Goal: Task Accomplishment & Management: Use online tool/utility

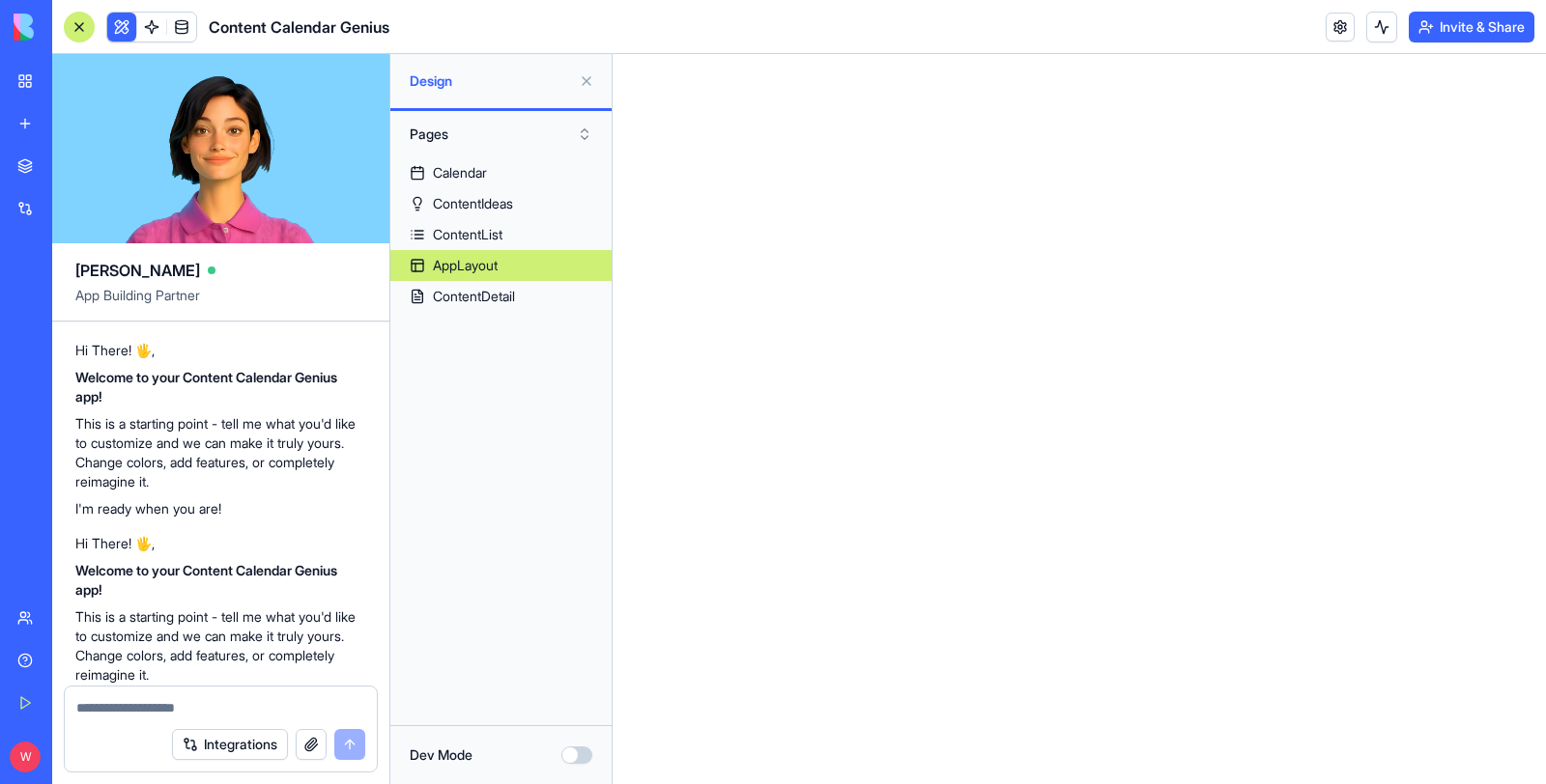
scroll to position [634, 0]
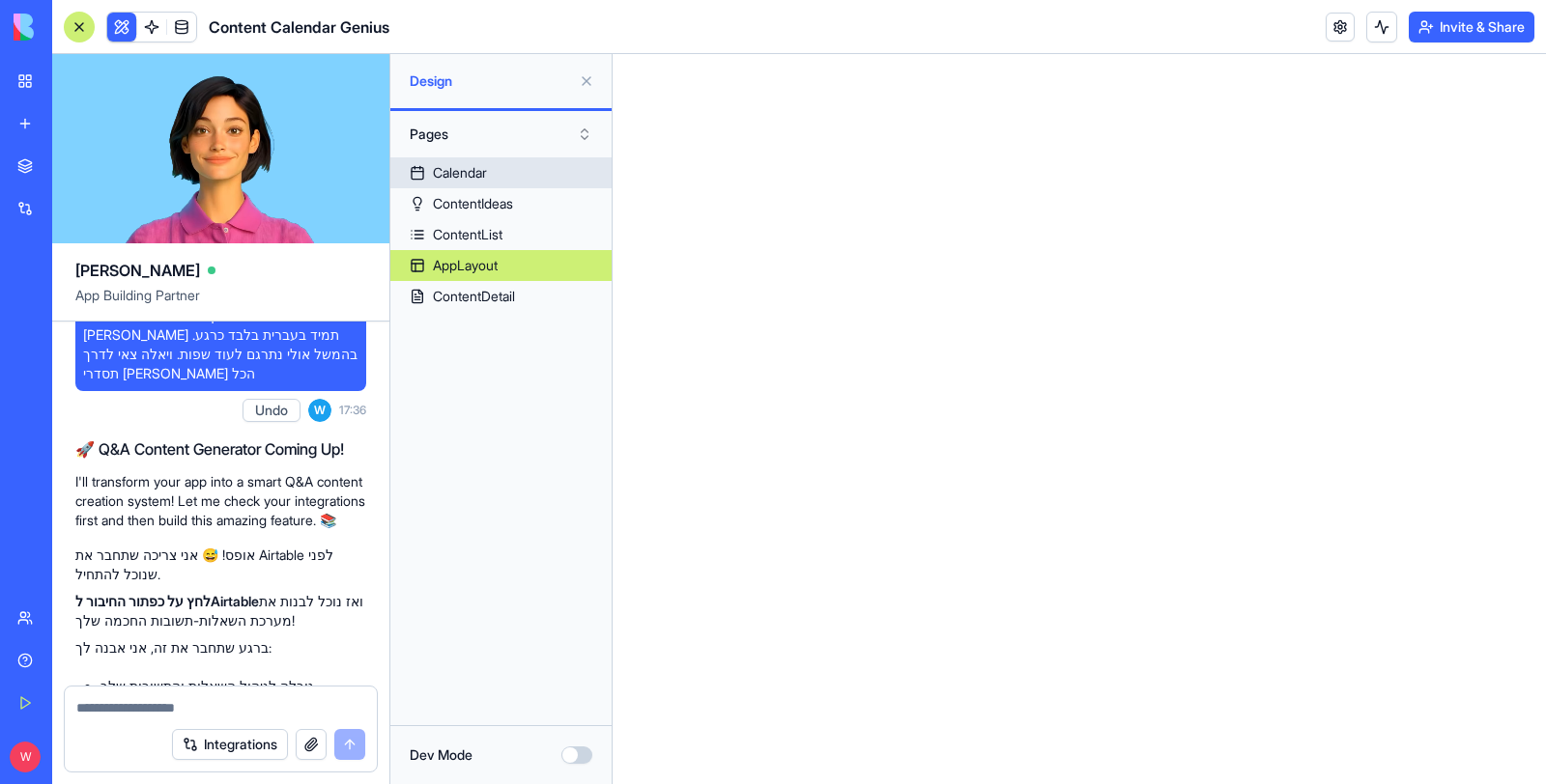
click at [456, 175] on div "Calendar" at bounding box center [459, 173] width 54 height 20
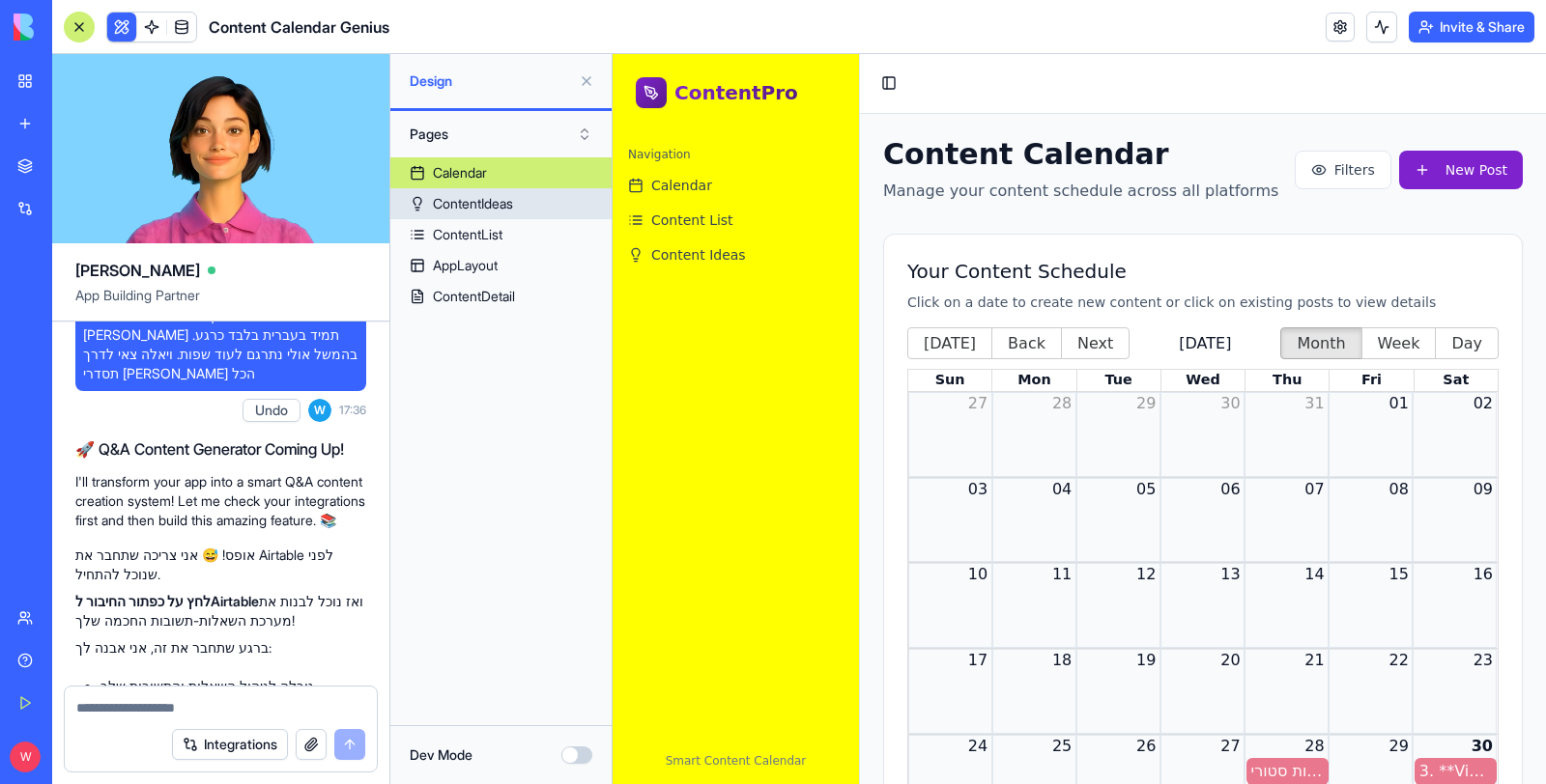
click at [470, 215] on link "ContentIdeas" at bounding box center [501, 203] width 221 height 31
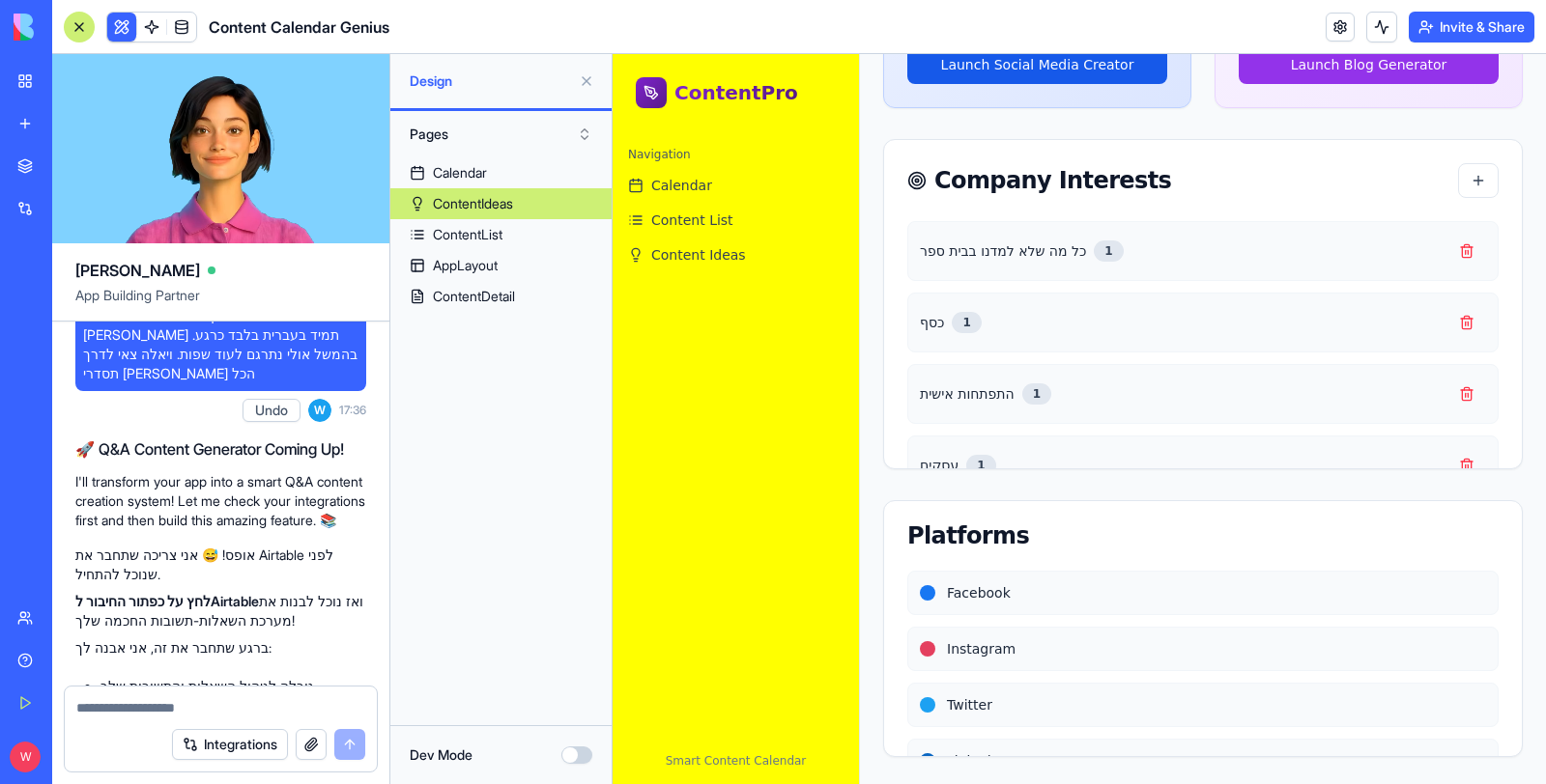
scroll to position [1217, 0]
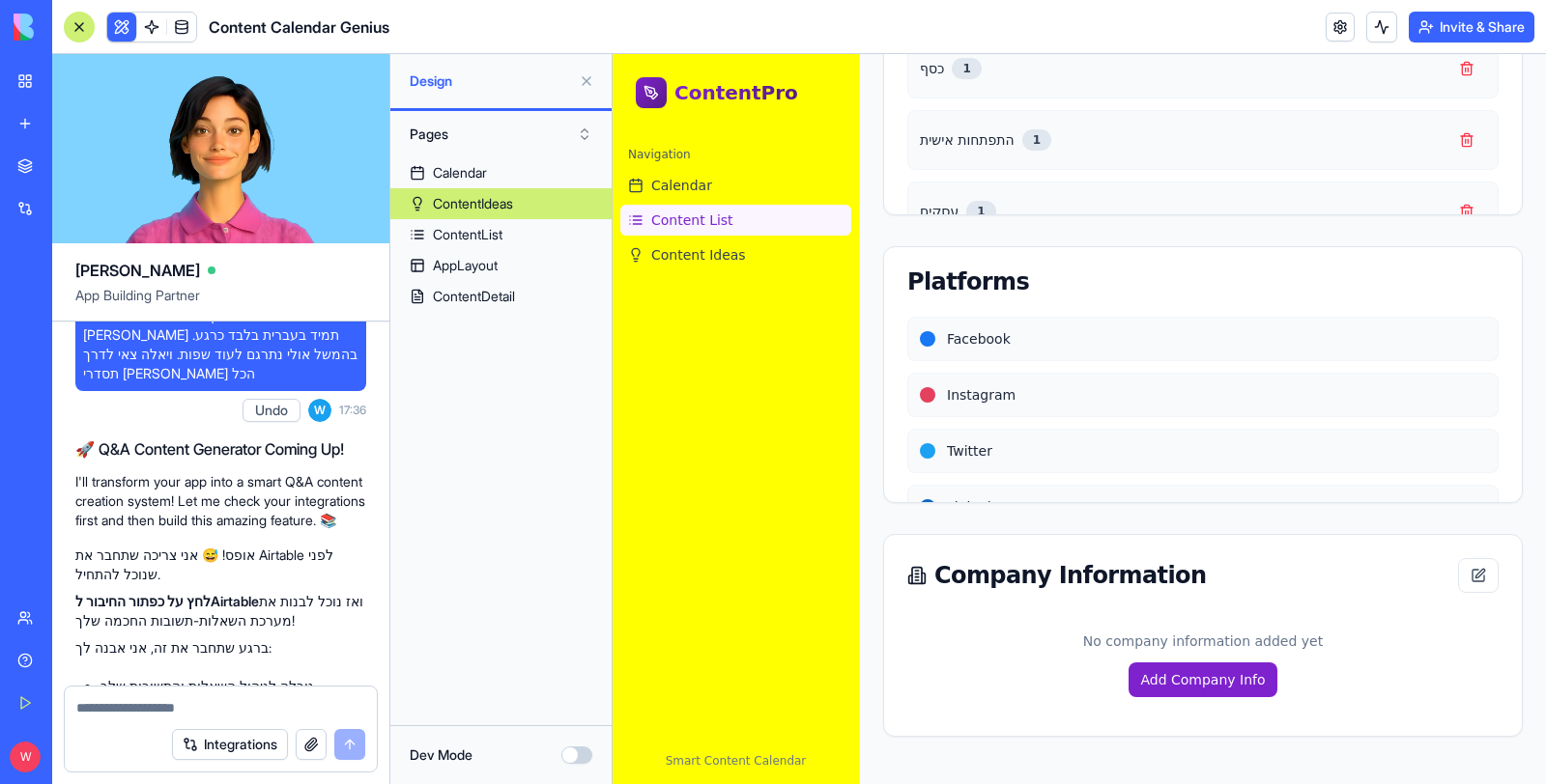
click at [704, 220] on span "Content List" at bounding box center [692, 220] width 82 height 20
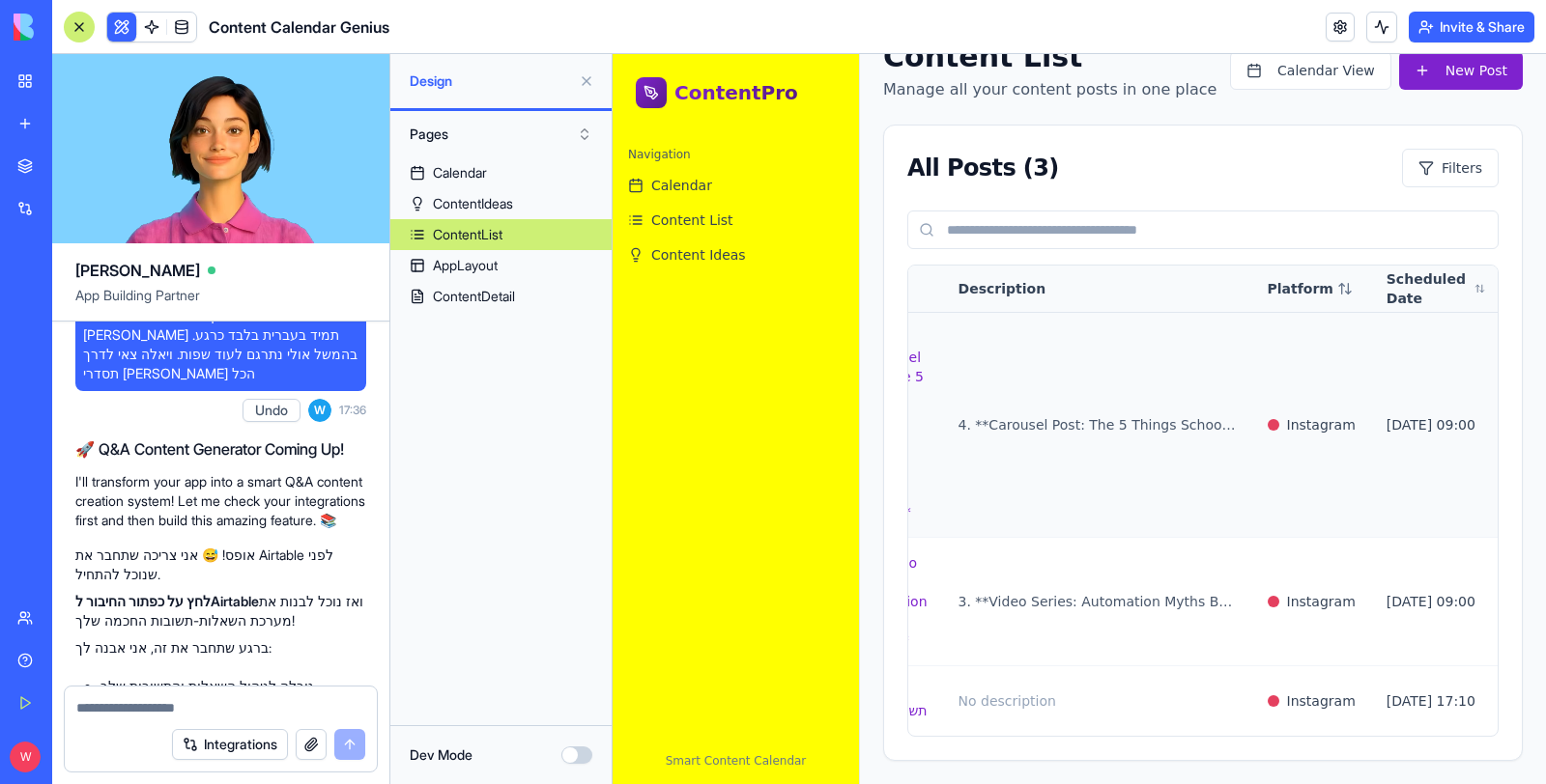
scroll to position [0, 81]
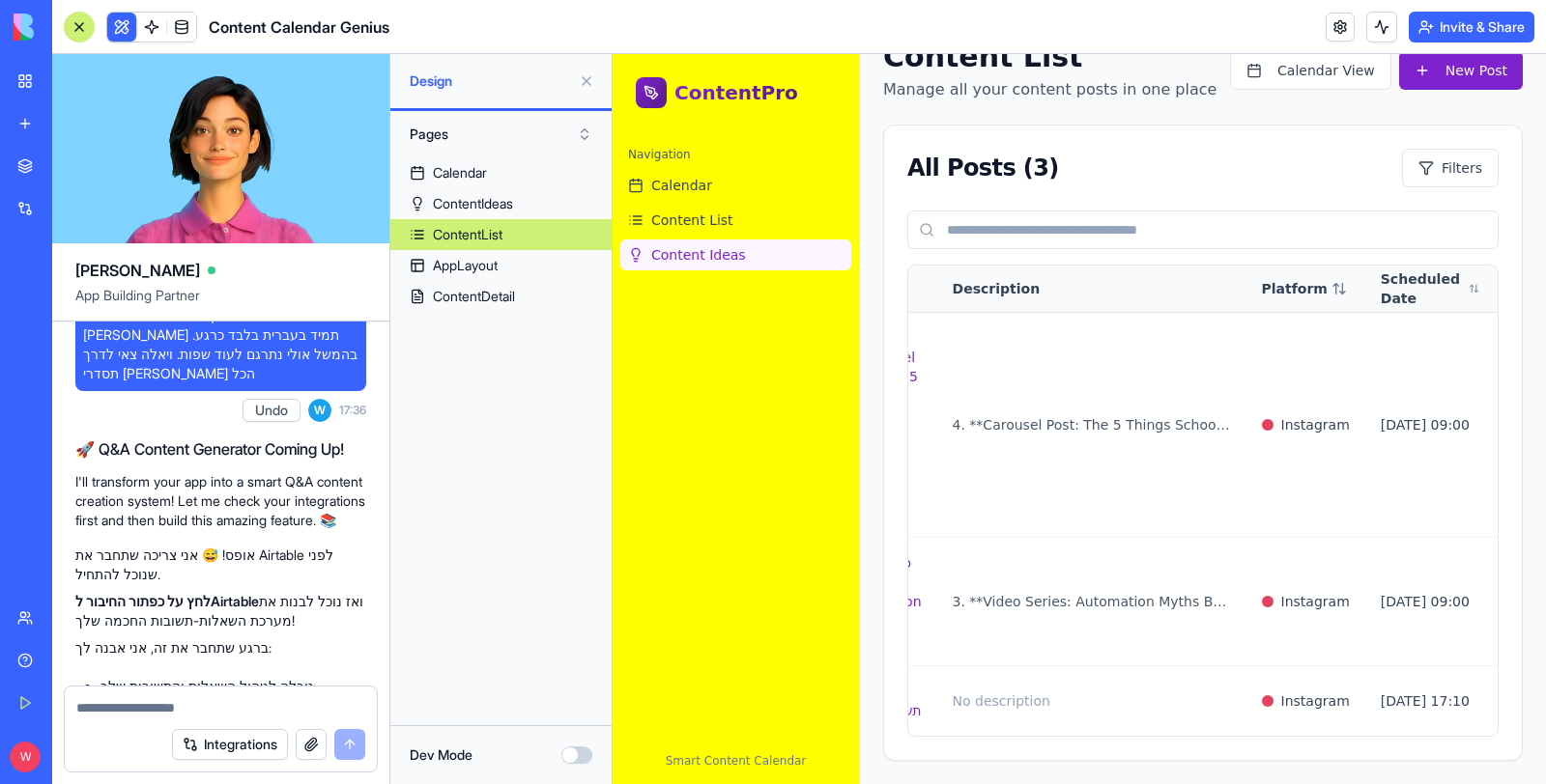
click at [721, 254] on span "Content Ideas" at bounding box center [698, 255] width 95 height 20
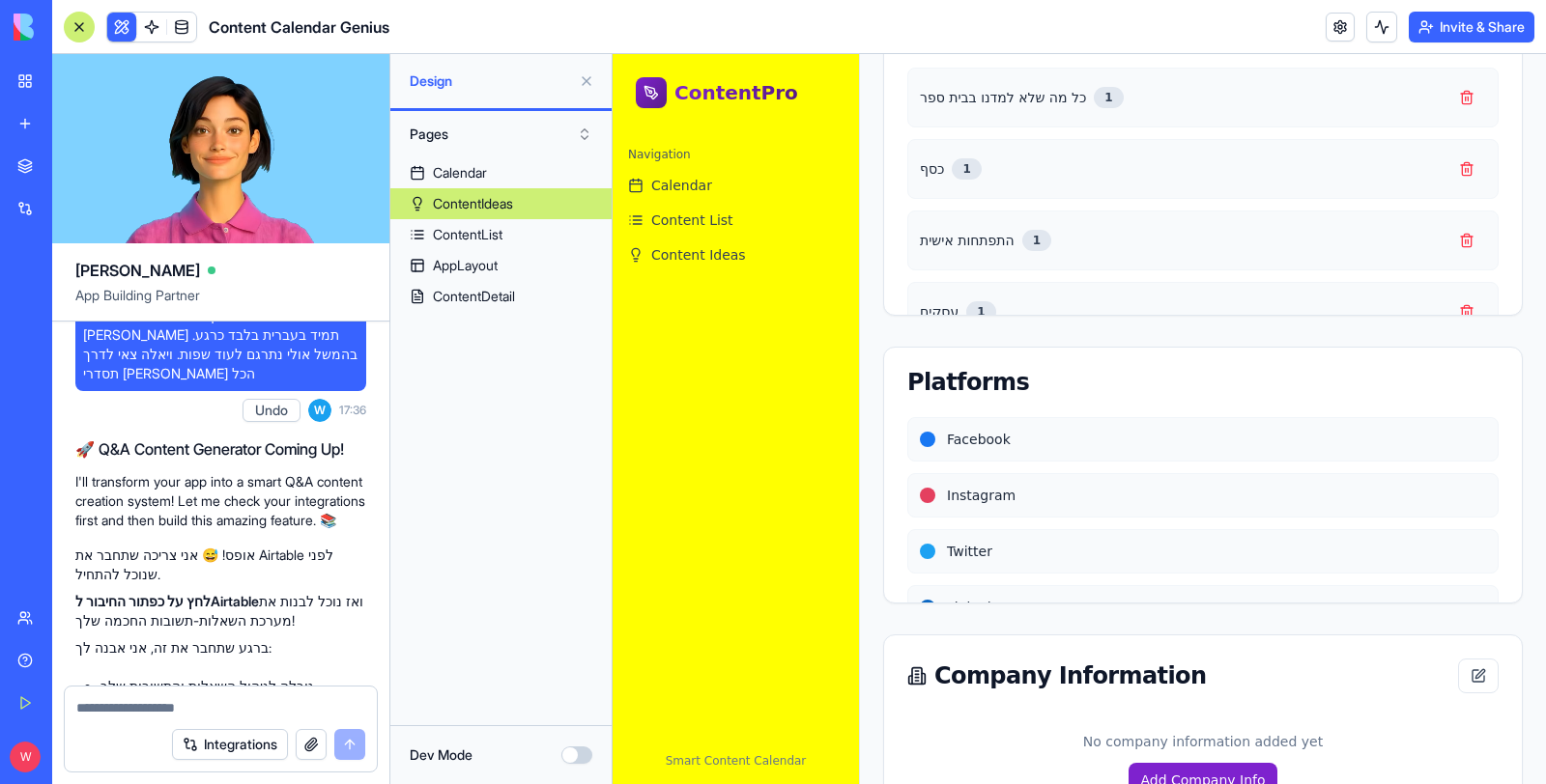
scroll to position [1217, 0]
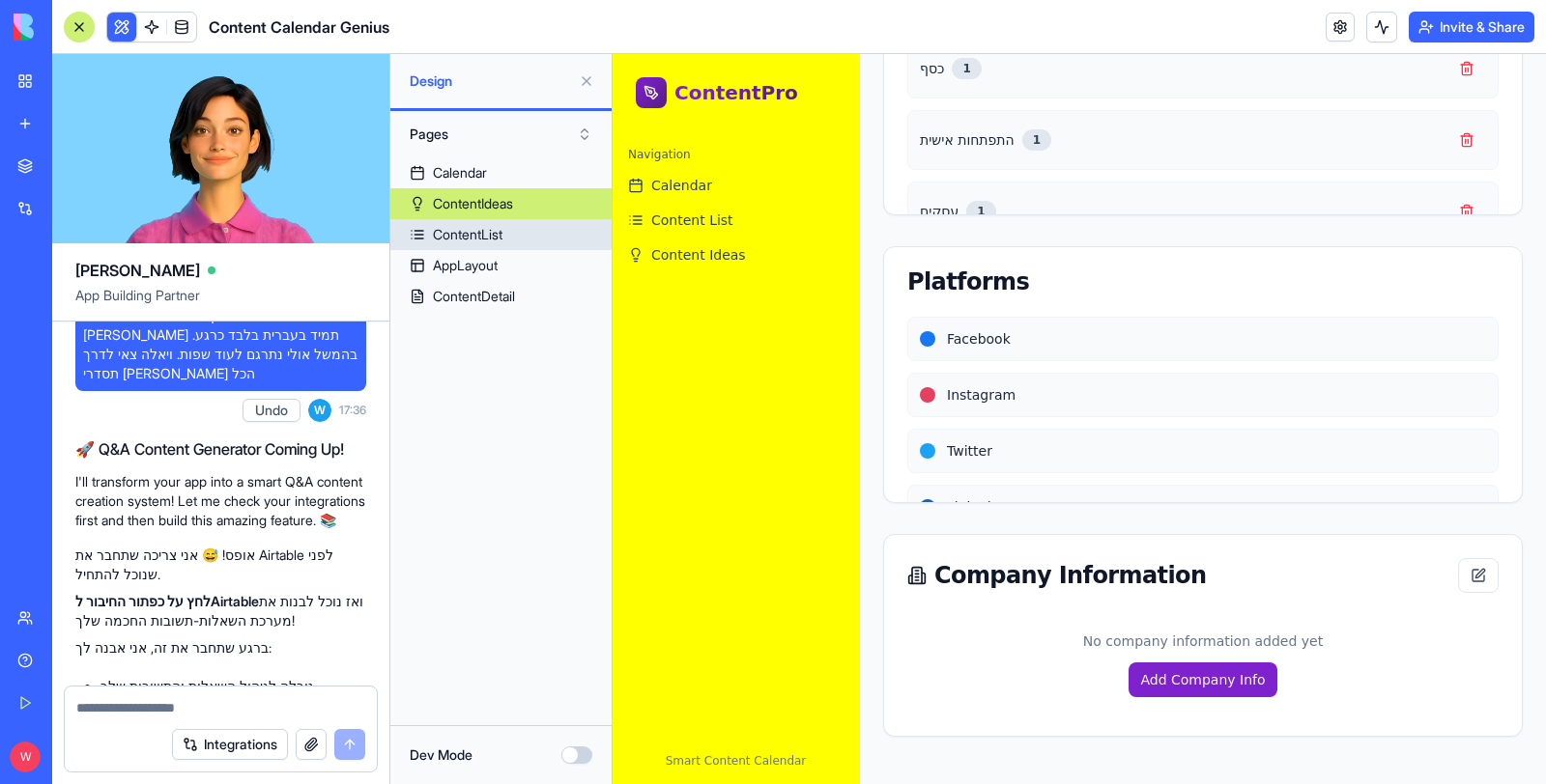
click at [525, 240] on link "ContentList" at bounding box center [501, 234] width 221 height 31
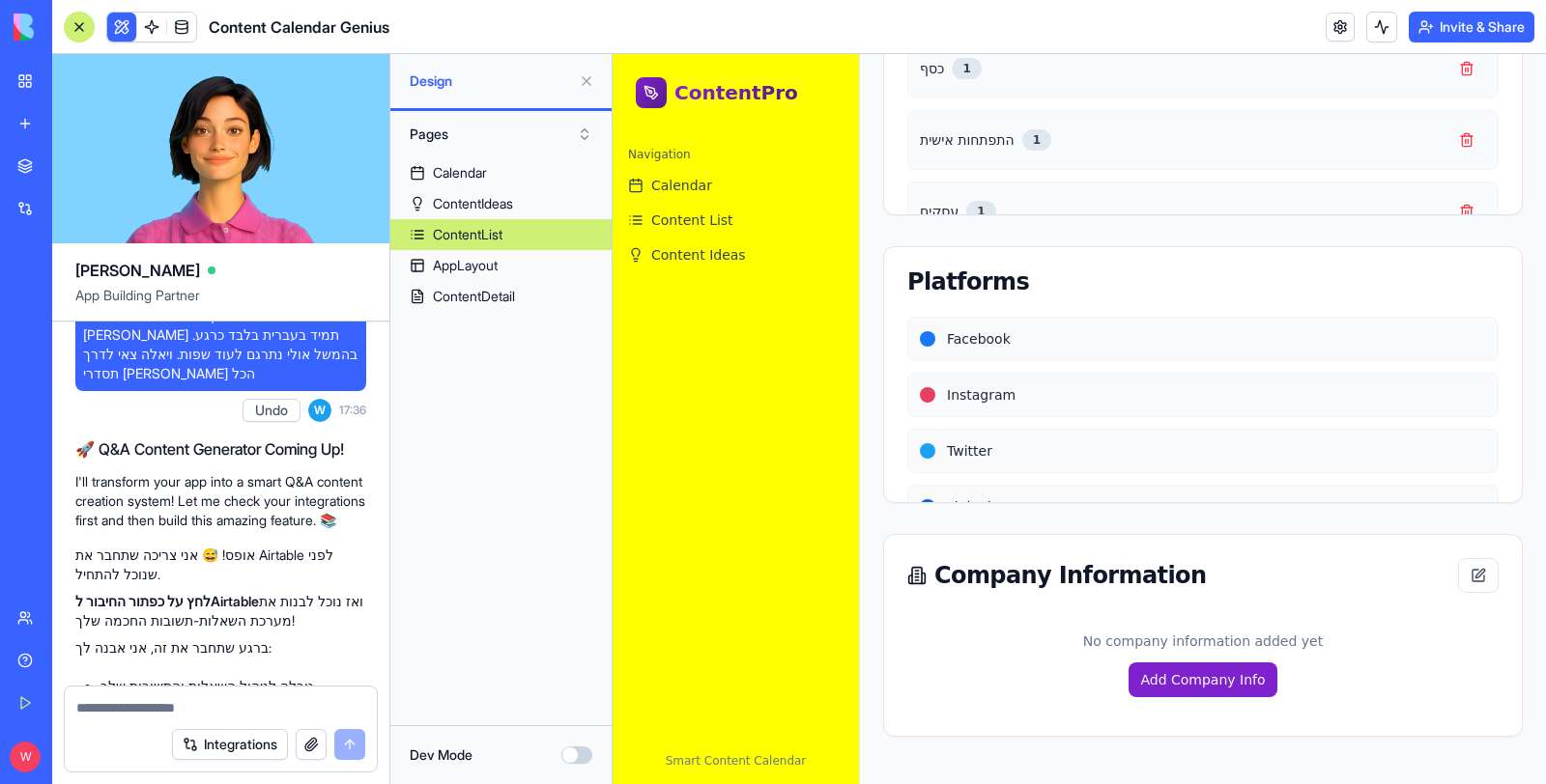
scroll to position [127, 0]
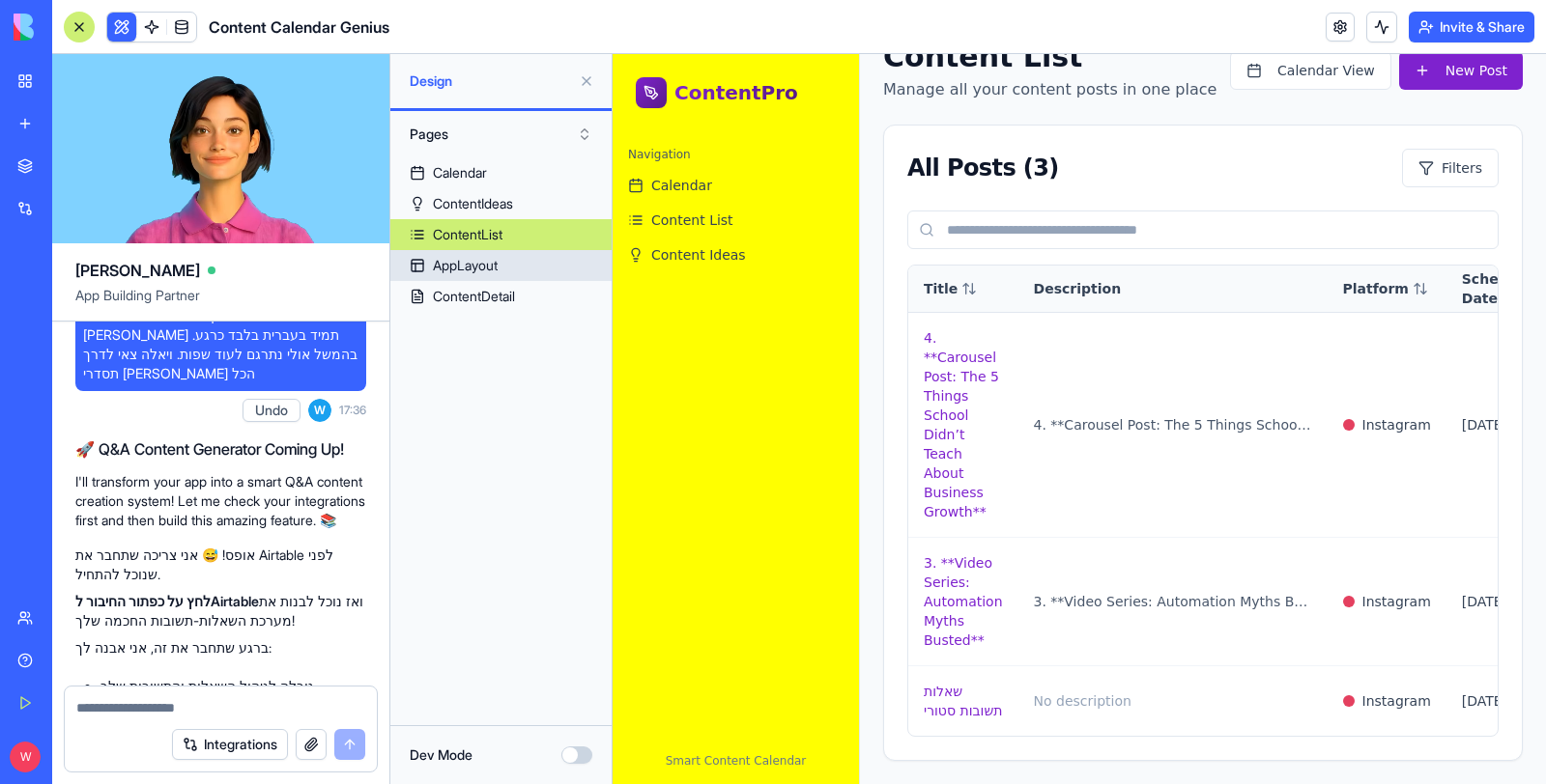
click at [514, 266] on link "AppLayout" at bounding box center [501, 265] width 221 height 31
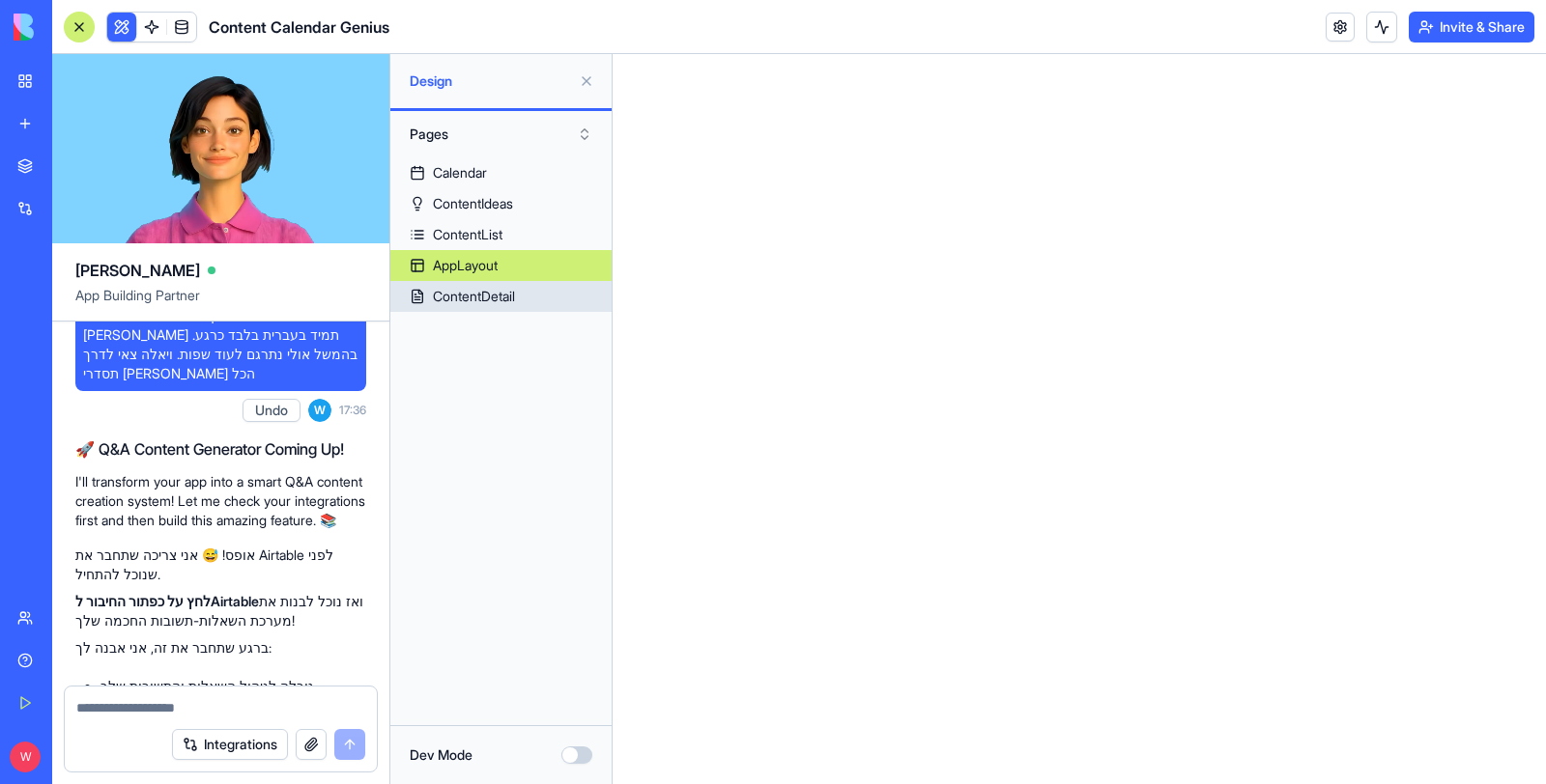
click at [510, 297] on div "ContentDetail" at bounding box center [473, 297] width 82 height 20
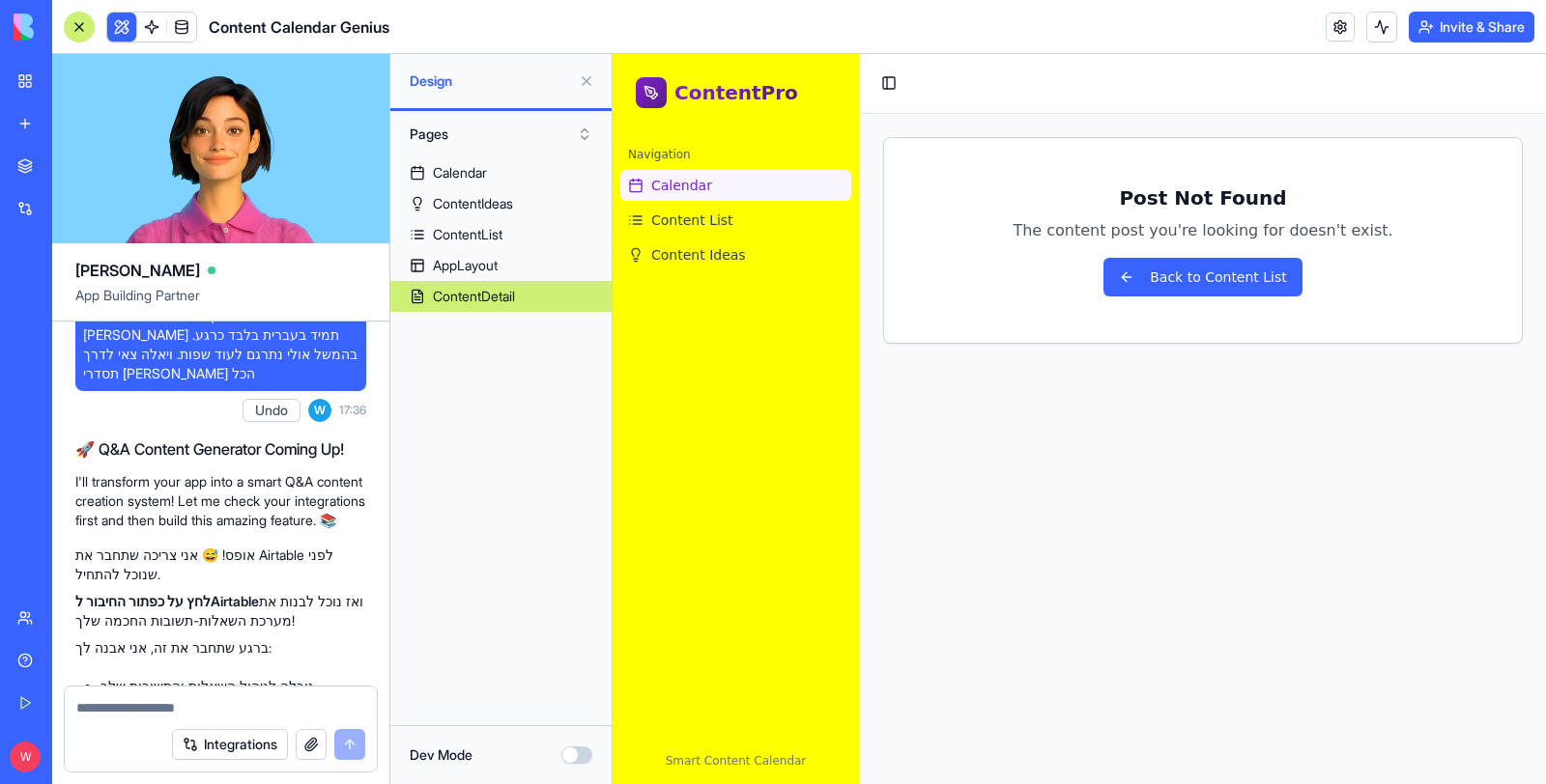
click at [710, 195] on link "Calendar" at bounding box center [736, 185] width 231 height 31
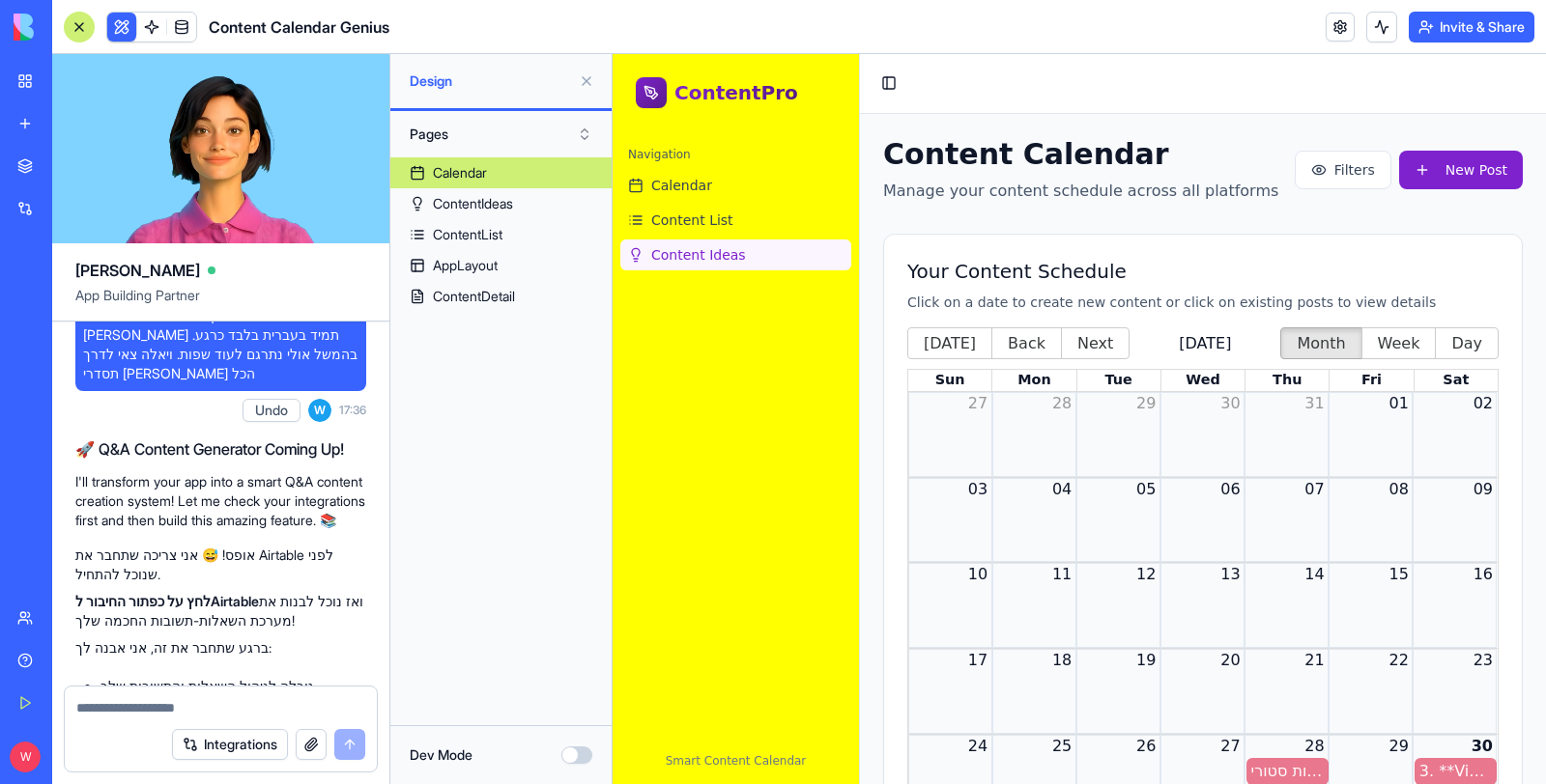
click at [741, 245] on link "Content Ideas" at bounding box center [736, 255] width 231 height 31
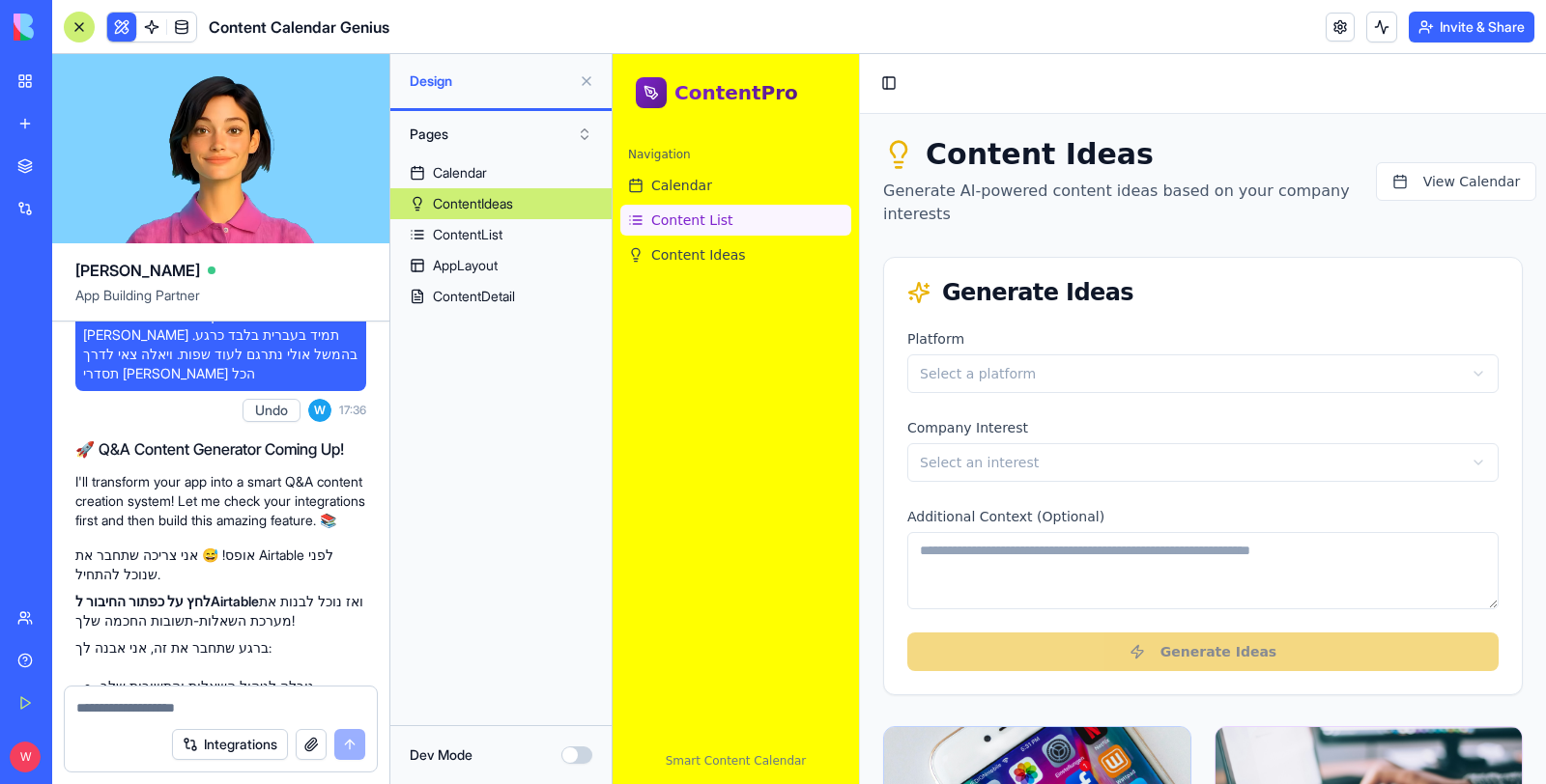
click at [731, 221] on link "Content List" at bounding box center [736, 219] width 231 height 31
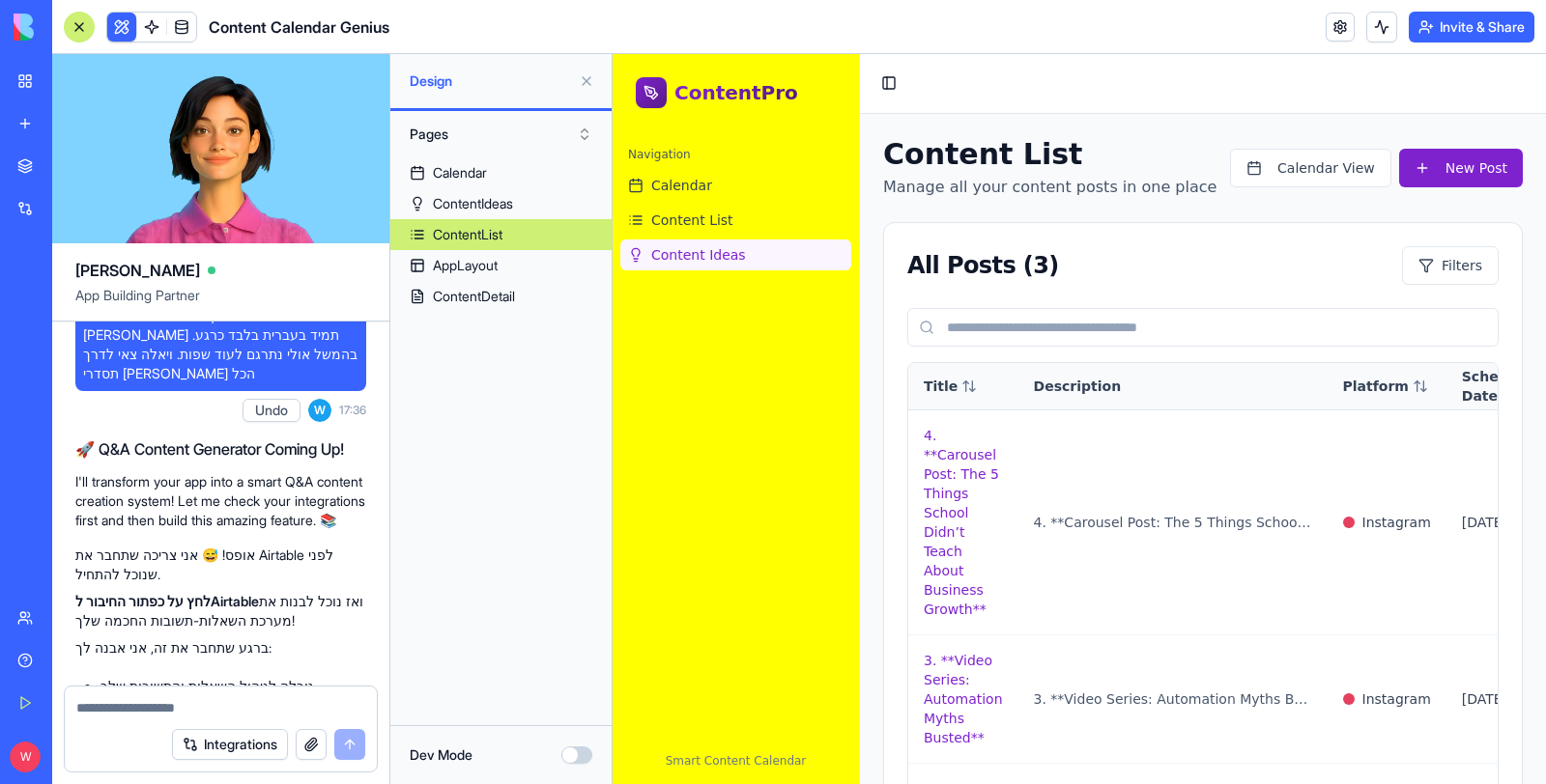
click at [747, 244] on link "Content Ideas" at bounding box center [736, 255] width 231 height 31
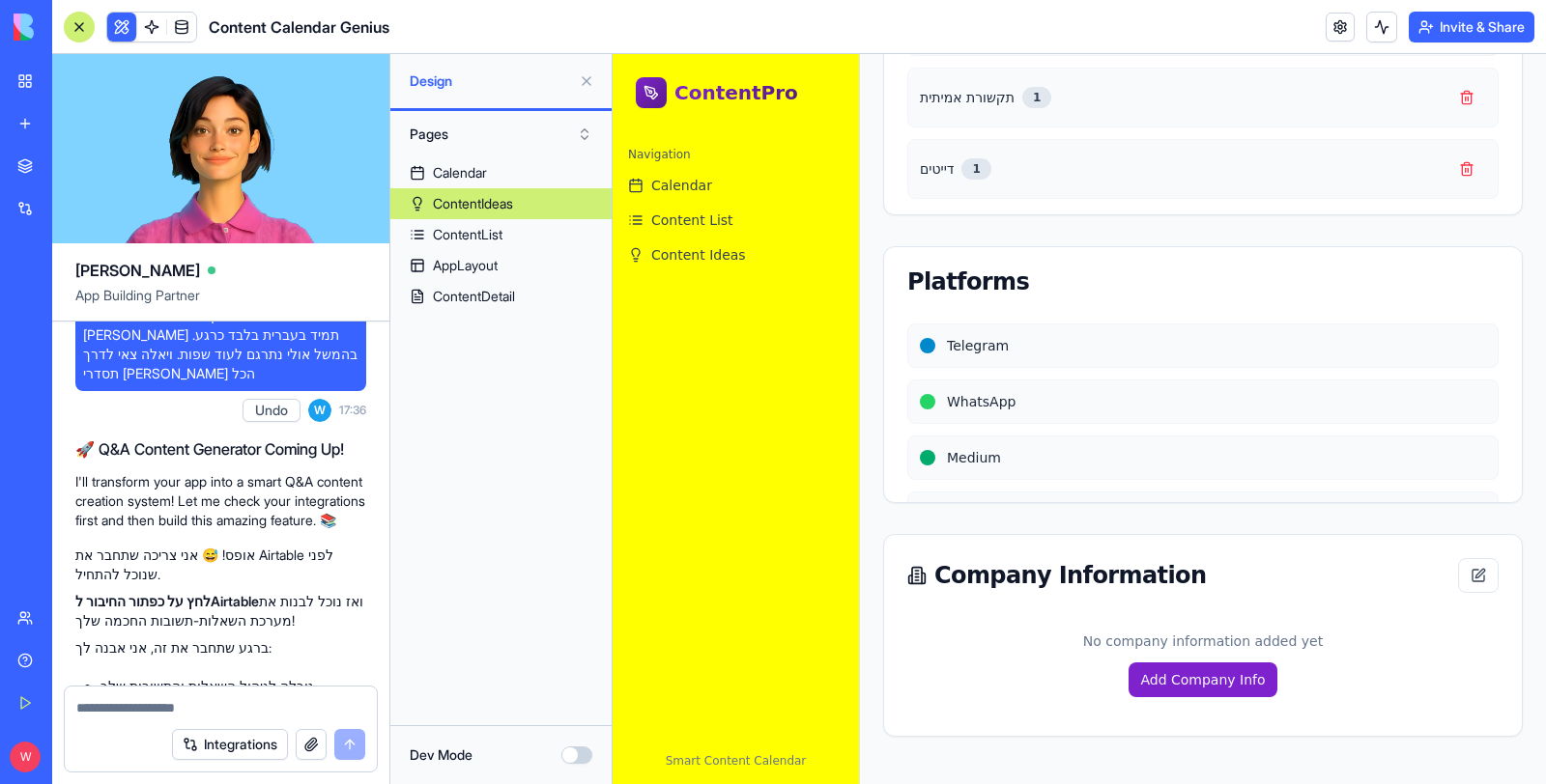
scroll to position [598, 0]
click at [197, 711] on textarea at bounding box center [220, 708] width 289 height 20
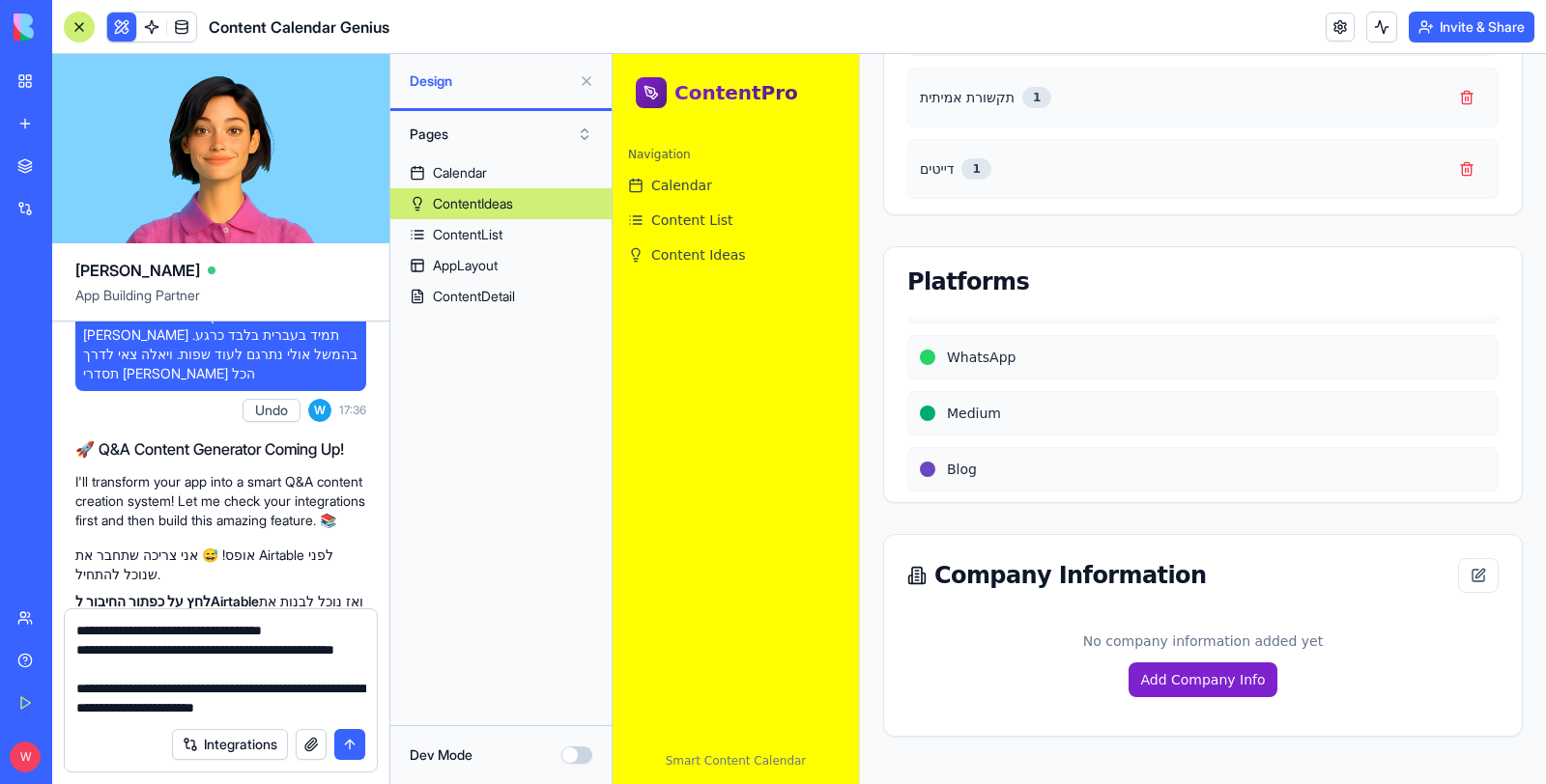
type textarea "**********"
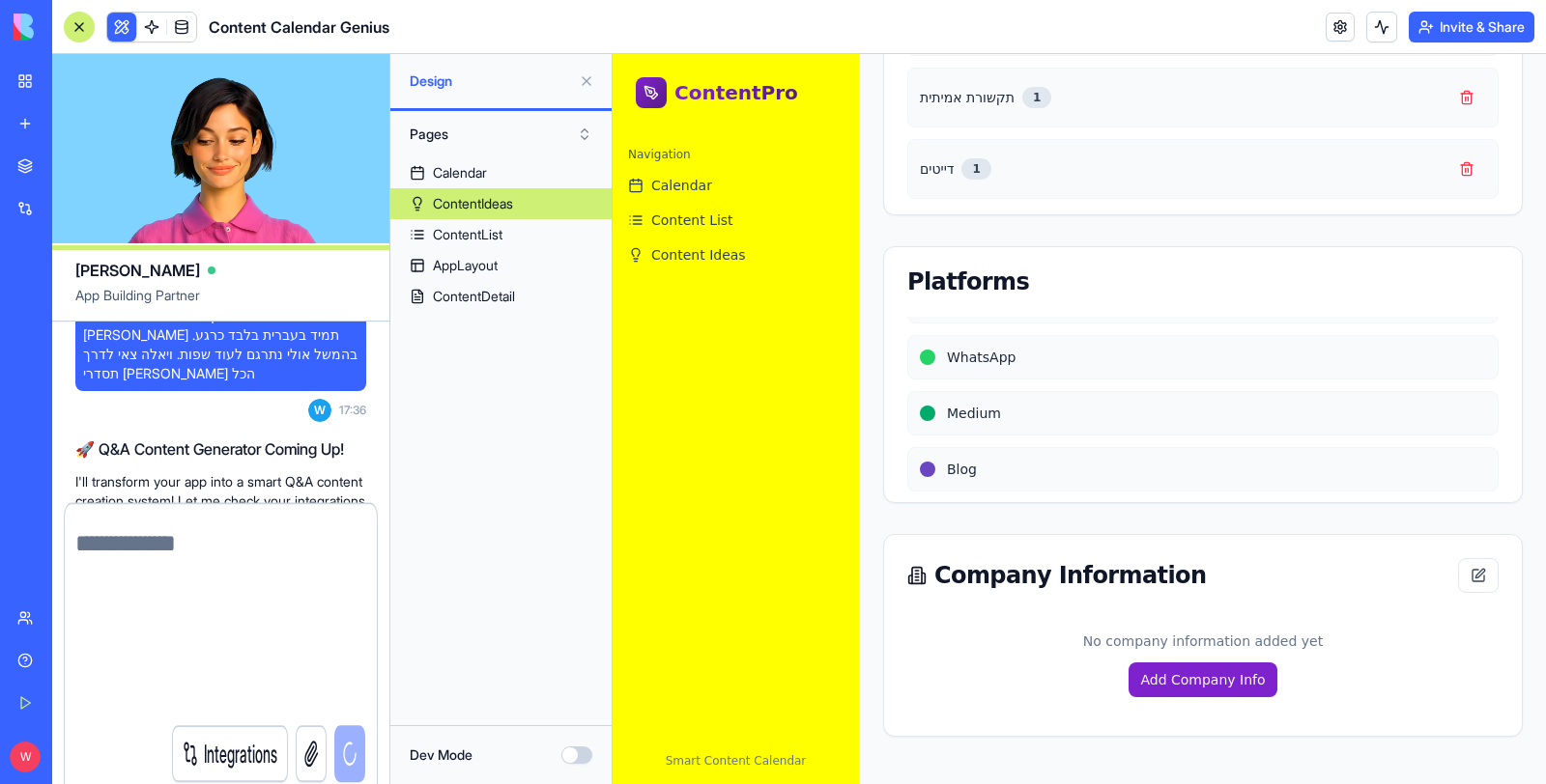
scroll to position [1053, 0]
